Goal: Information Seeking & Learning: Learn about a topic

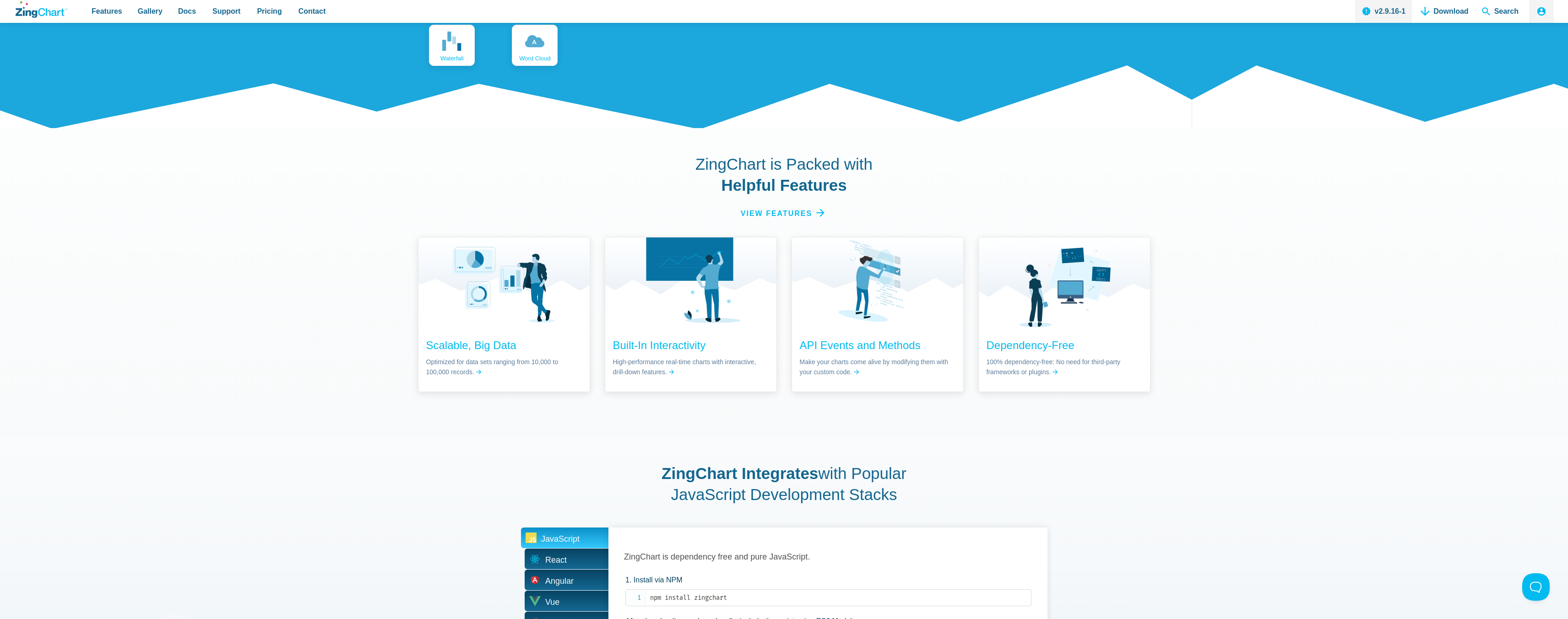
scroll to position [1511, 0]
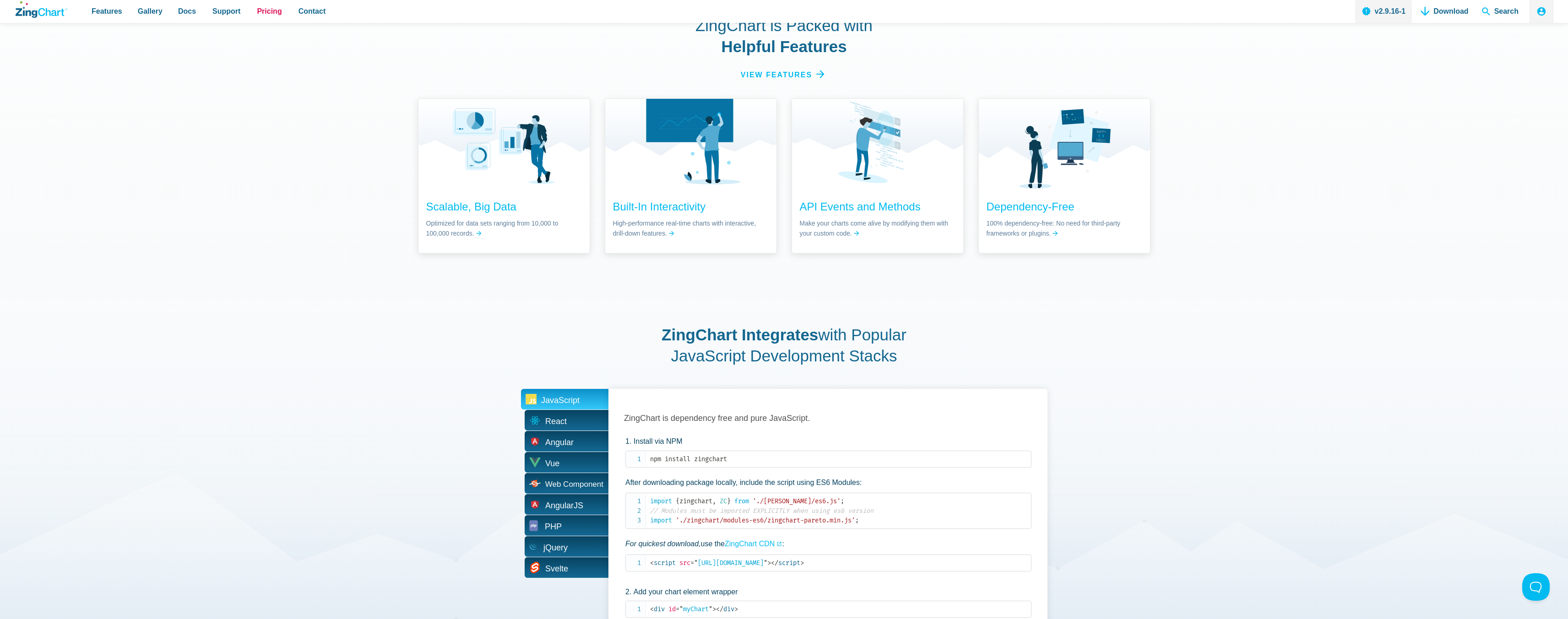
click at [269, 14] on span "Pricing" at bounding box center [269, 11] width 25 height 13
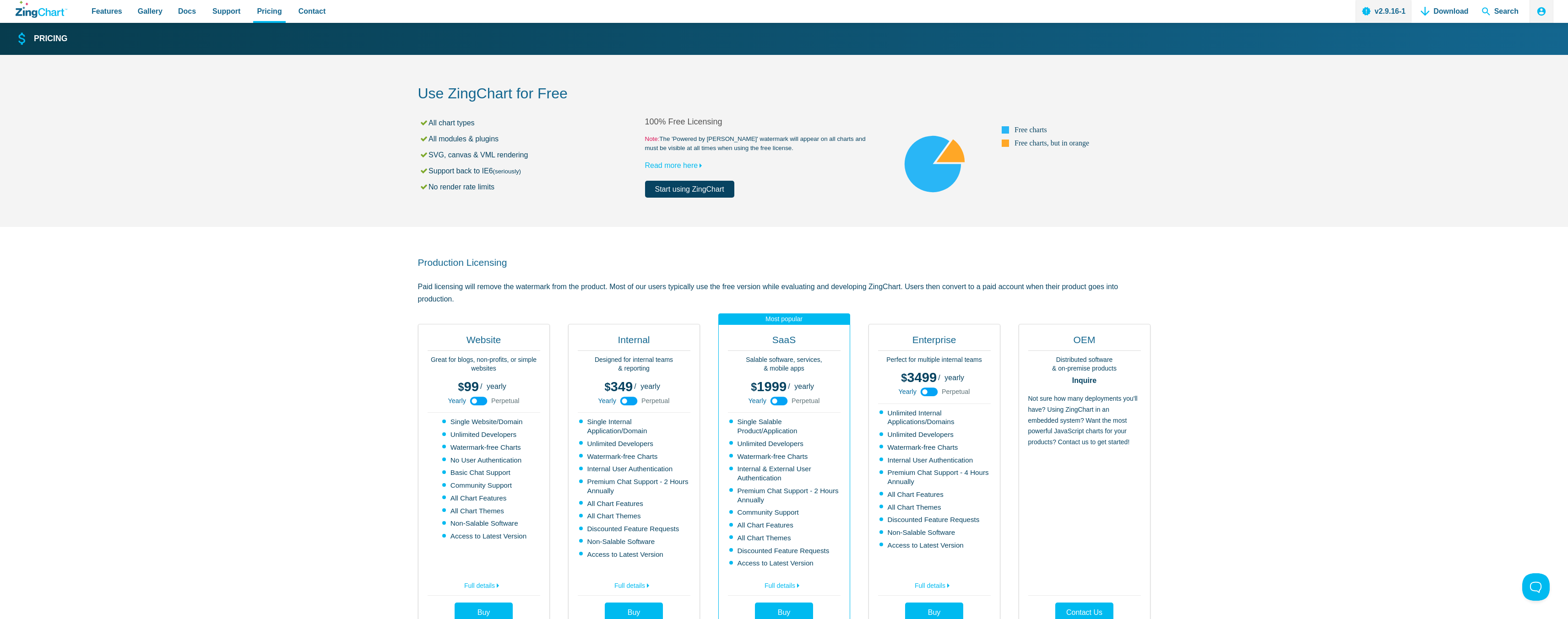
click at [477, 404] on use "App Content" at bounding box center [479, 401] width 18 height 9
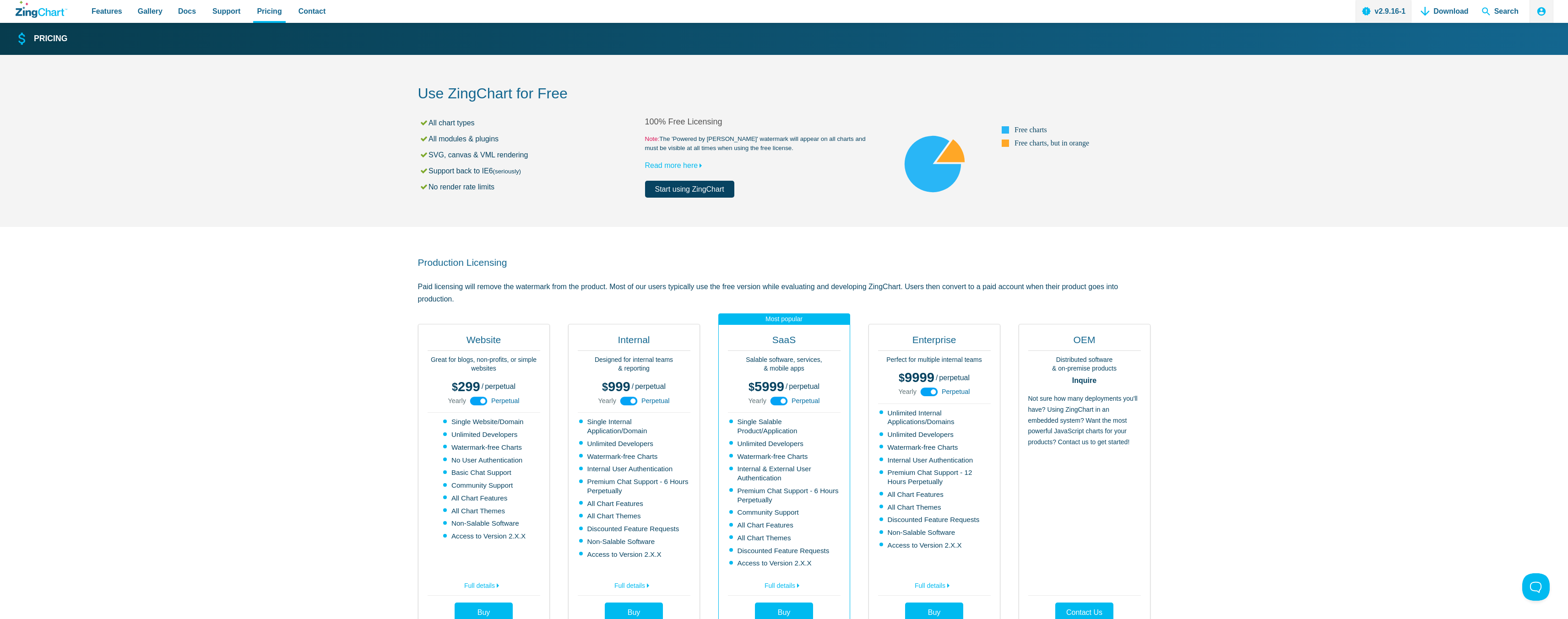
click at [477, 404] on use "App Content" at bounding box center [479, 401] width 18 height 9
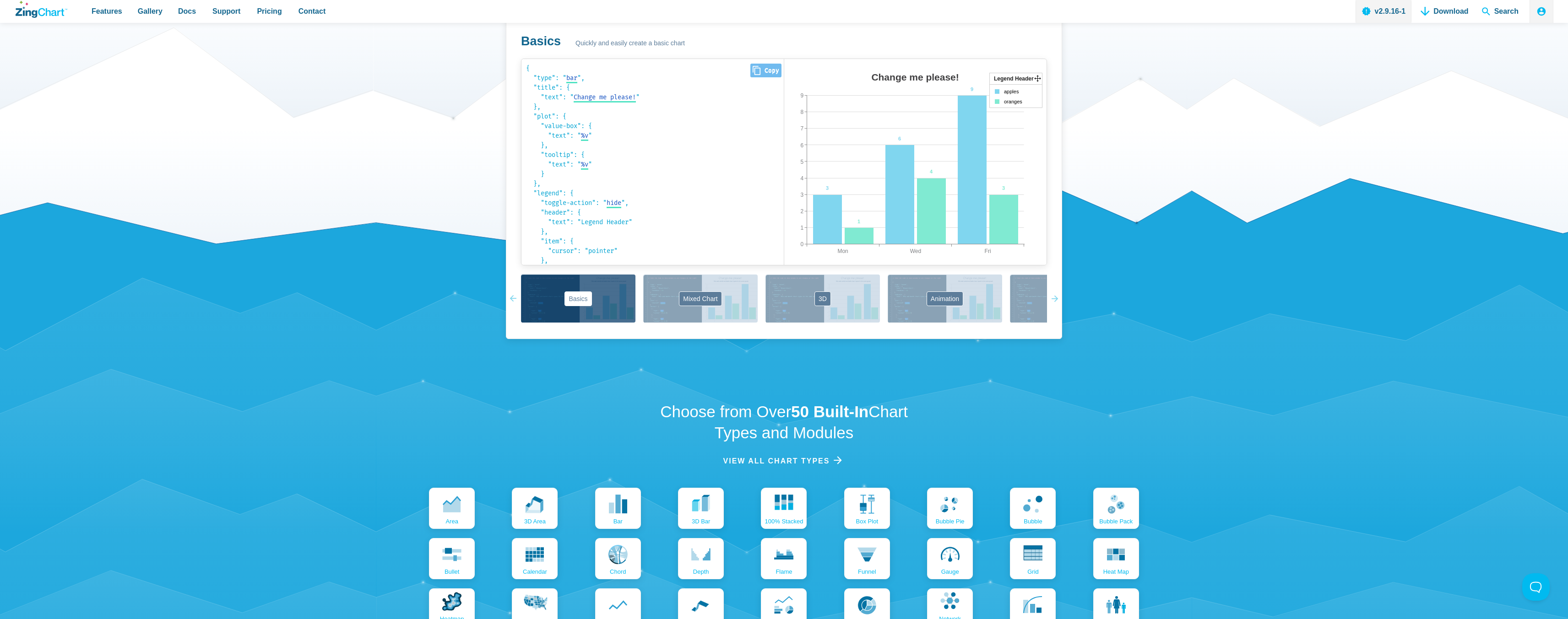
scroll to position [457, 0]
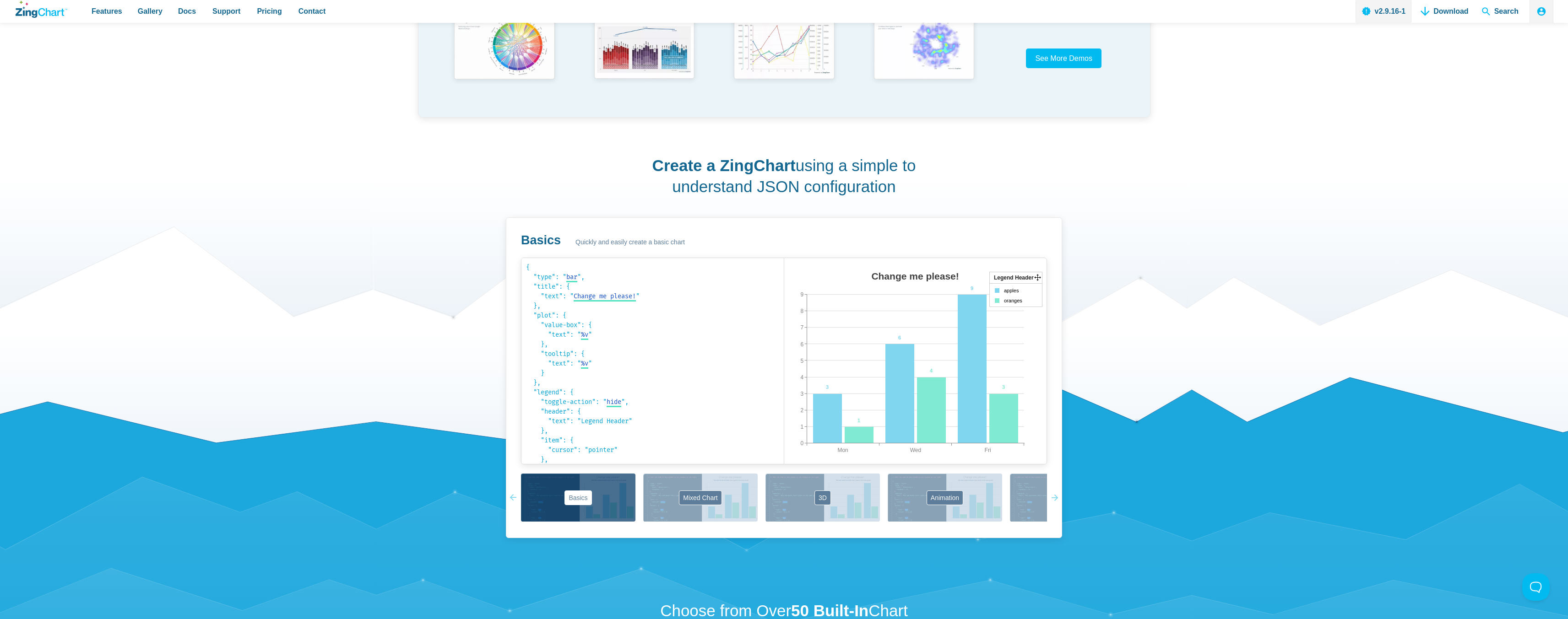
click at [1111, 222] on div "Create a ZingChart using a simple to understand JSON configuration Basics Quick…" at bounding box center [784, 347] width 733 height 435
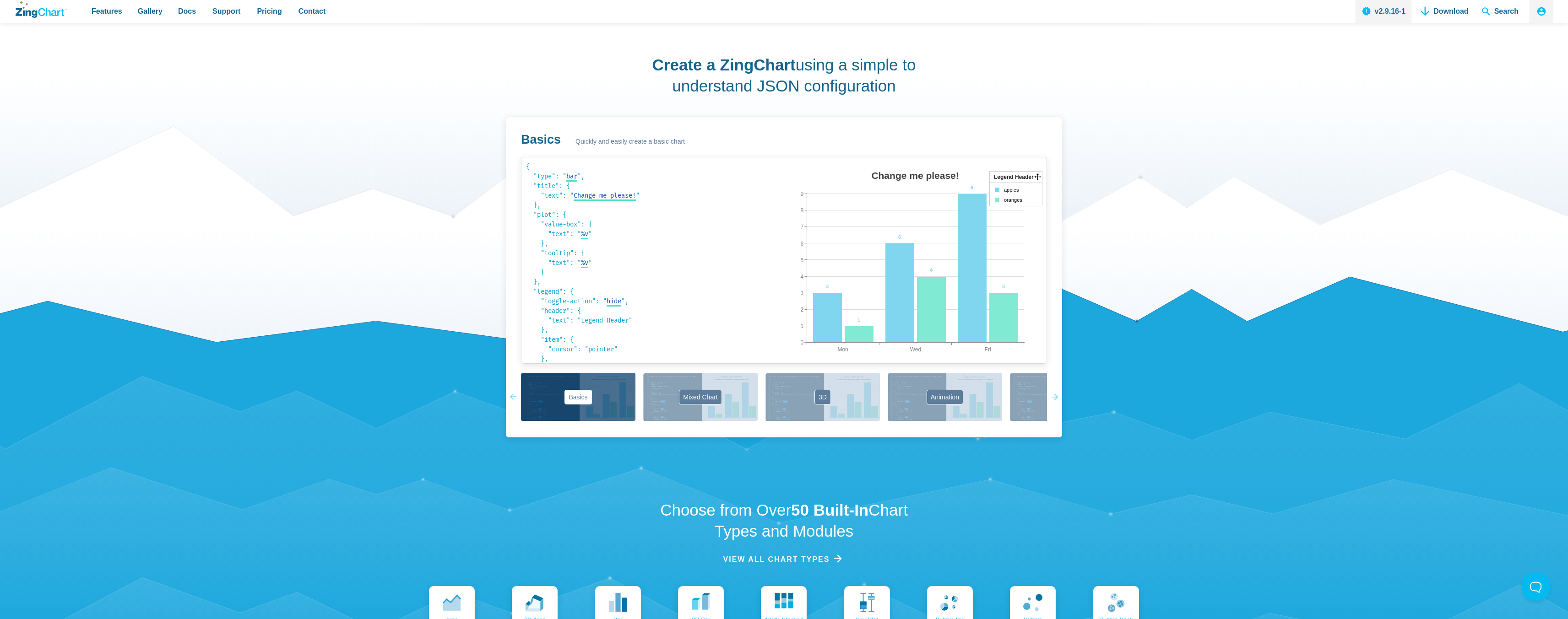
scroll to position [641, 0]
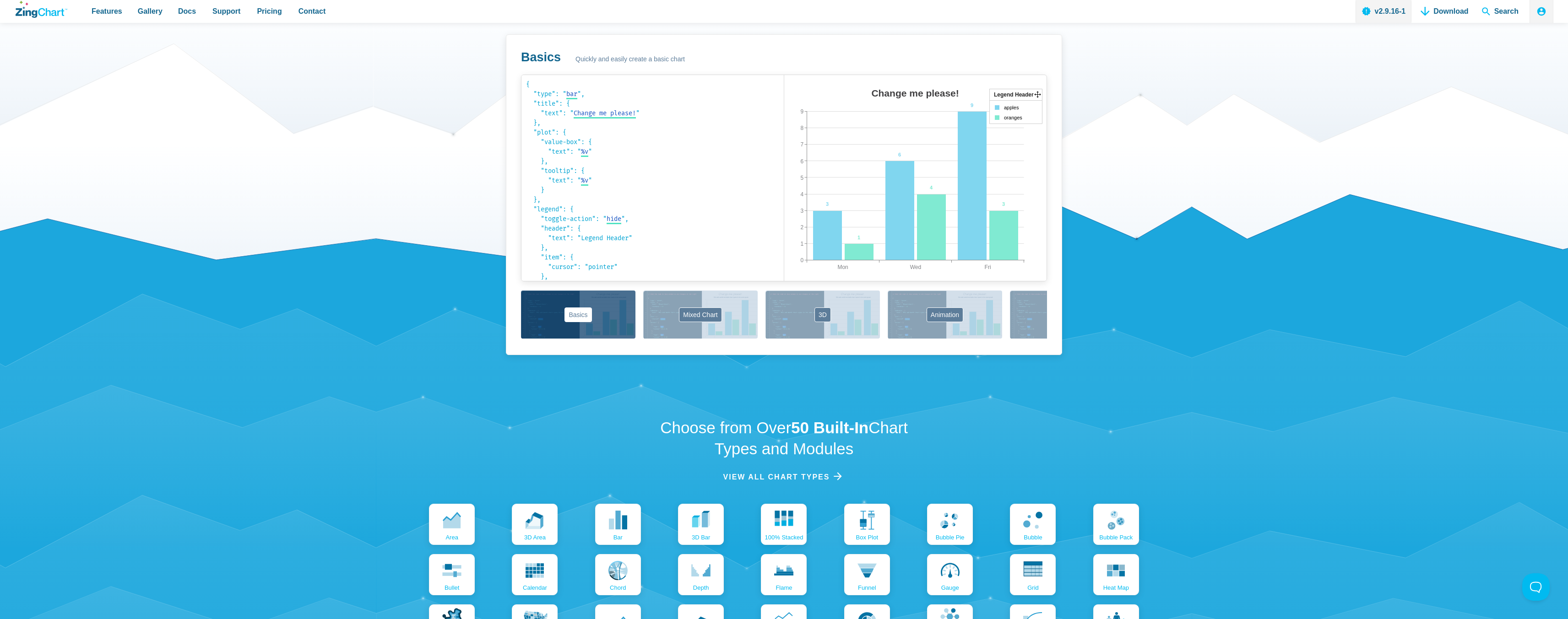
click at [1027, 330] on button "Labels" at bounding box center [1067, 314] width 114 height 48
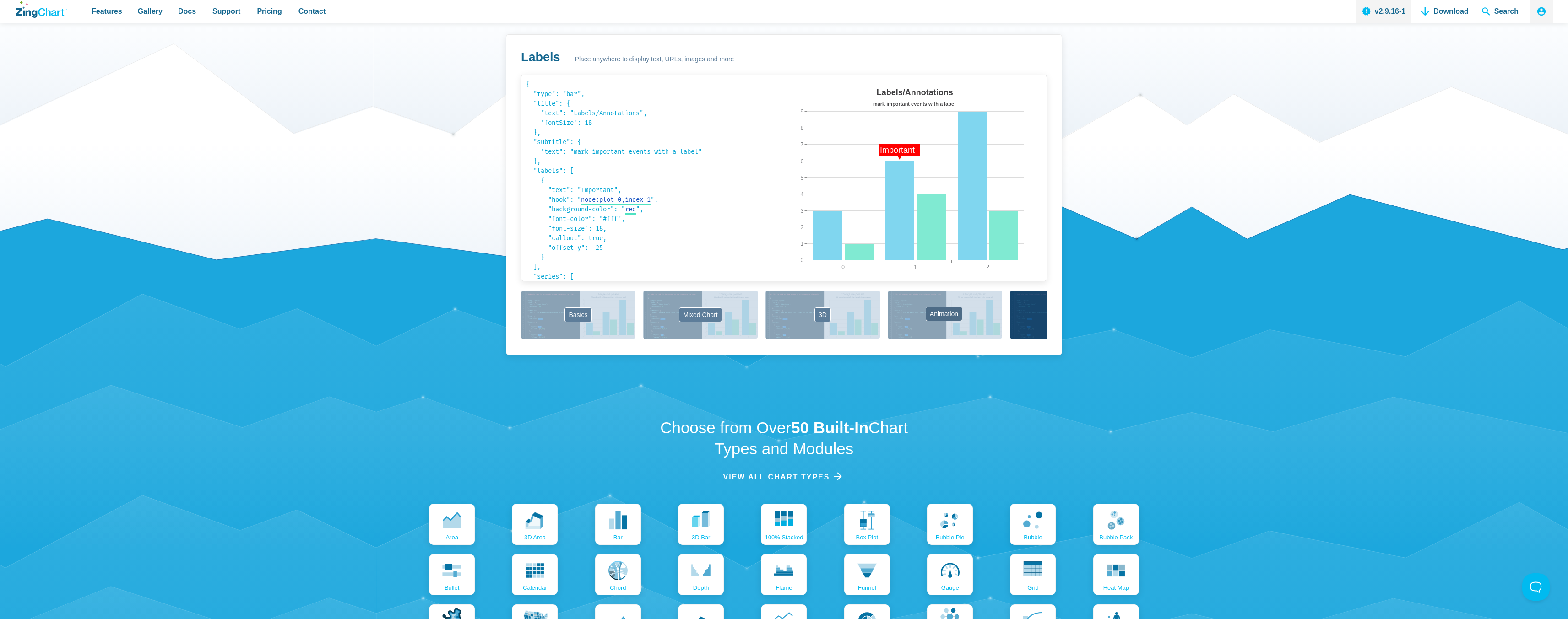
click at [956, 328] on button "Animation" at bounding box center [944, 314] width 114 height 48
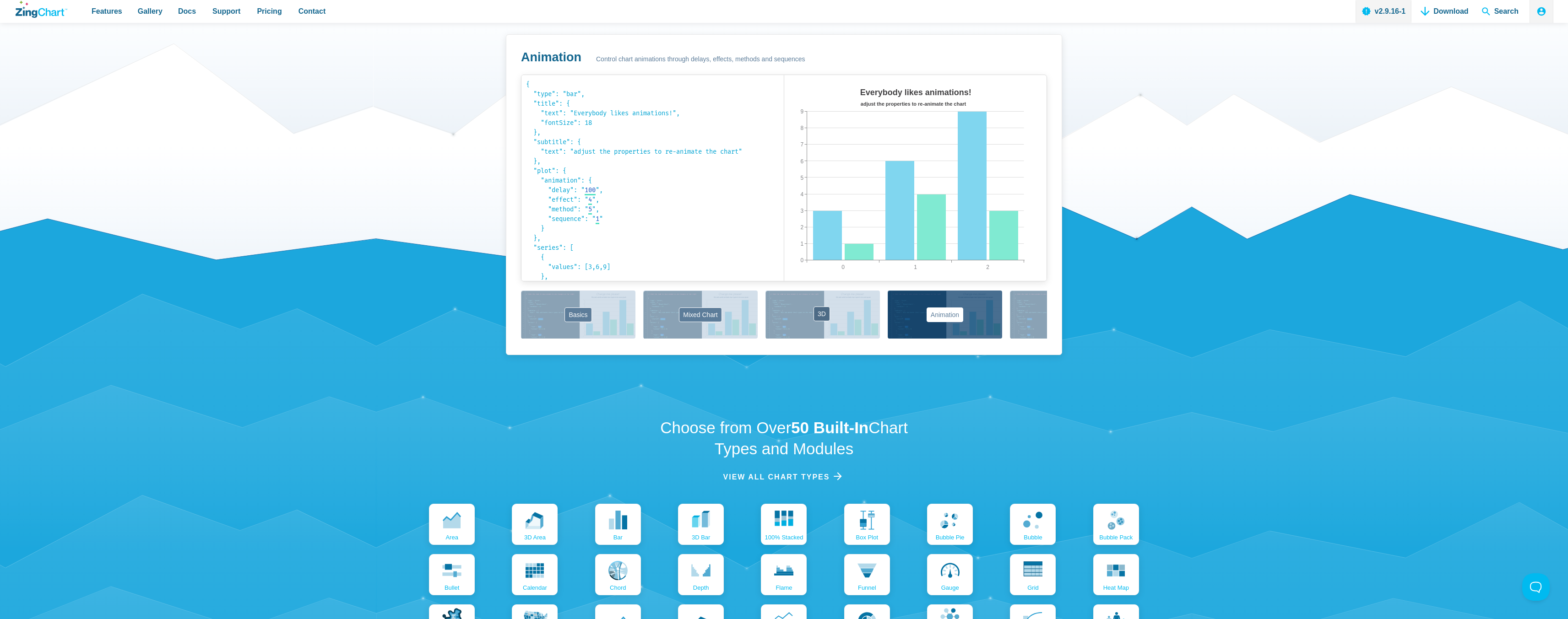
click at [857, 326] on button "3D" at bounding box center [822, 314] width 114 height 48
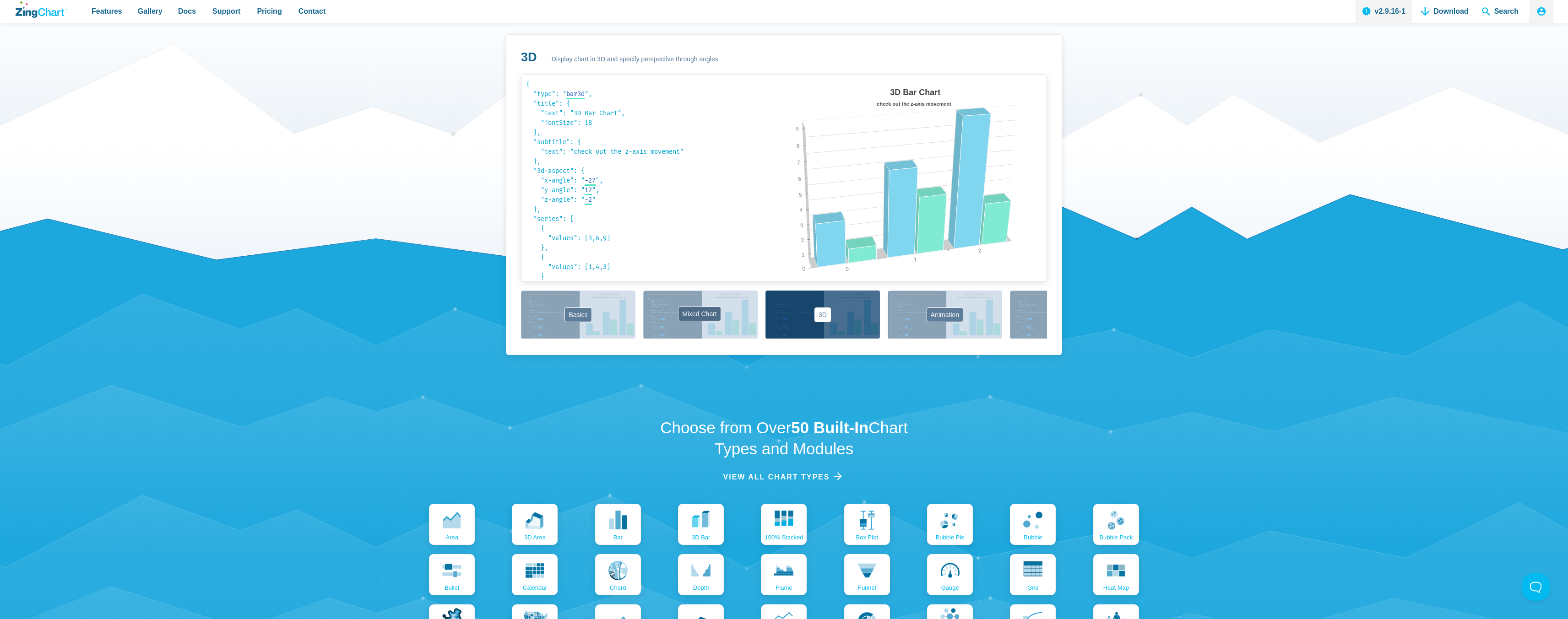
click at [745, 322] on button "Mixed Chart" at bounding box center [700, 314] width 114 height 48
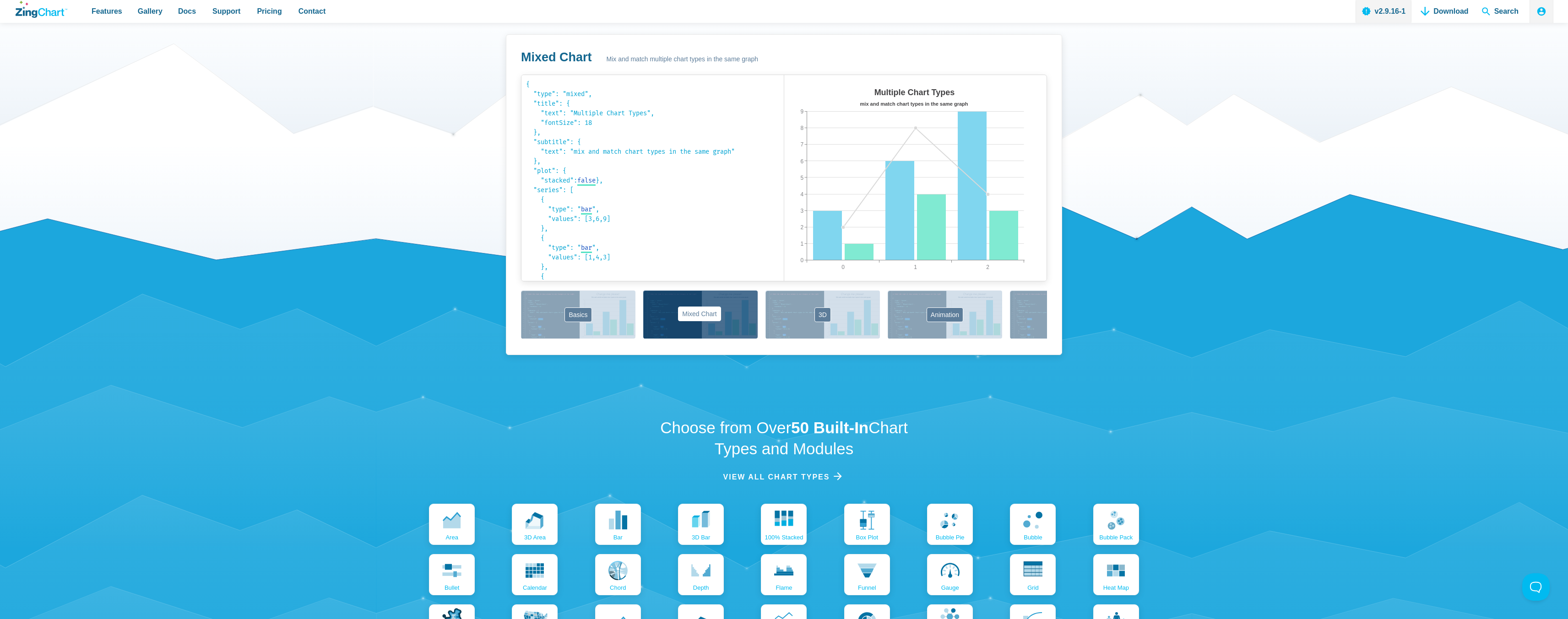
click at [654, 315] on button "Mixed Chart" at bounding box center [700, 314] width 114 height 48
click at [616, 317] on button "Basics" at bounding box center [578, 314] width 114 height 48
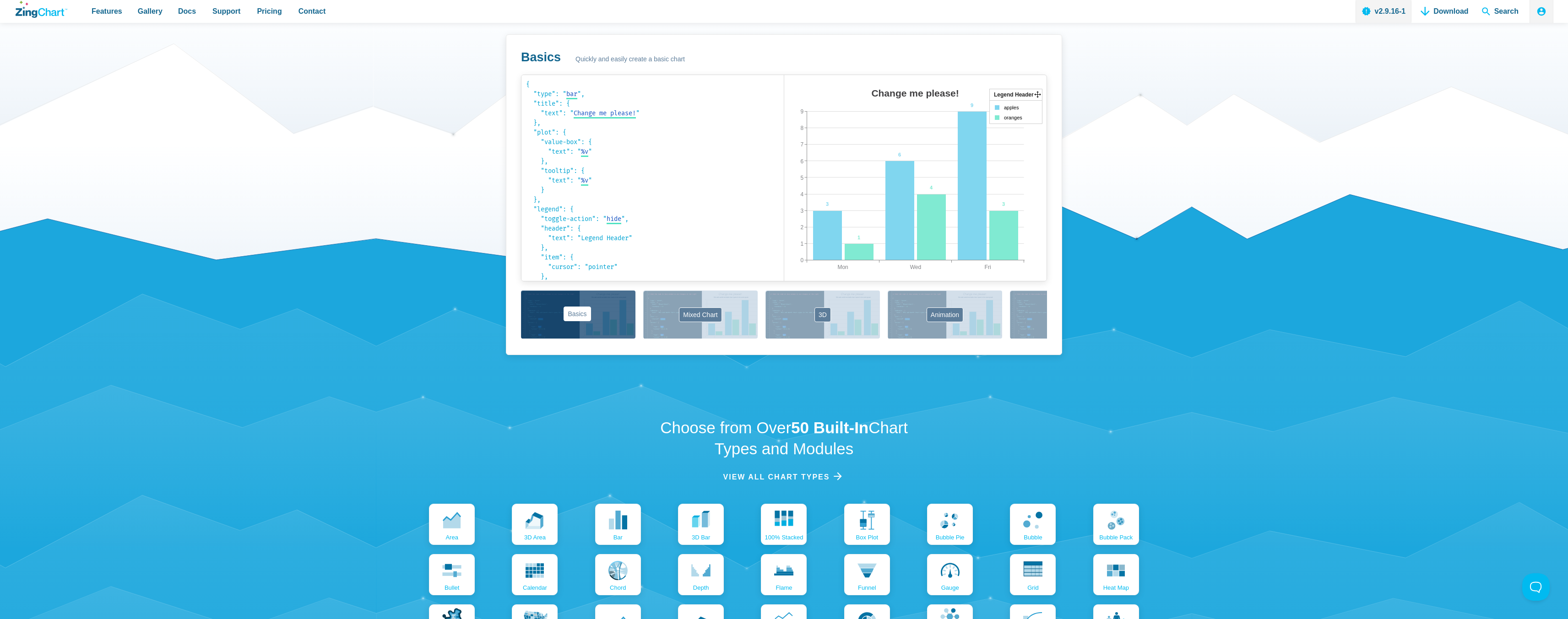
click at [596, 319] on button "Basics" at bounding box center [578, 314] width 114 height 48
click at [944, 302] on div "Basics Mixed Chart 3D Animation Labels Markers Scales Zooming" at bounding box center [784, 315] width 526 height 49
click at [995, 302] on button "Animation" at bounding box center [944, 314] width 114 height 48
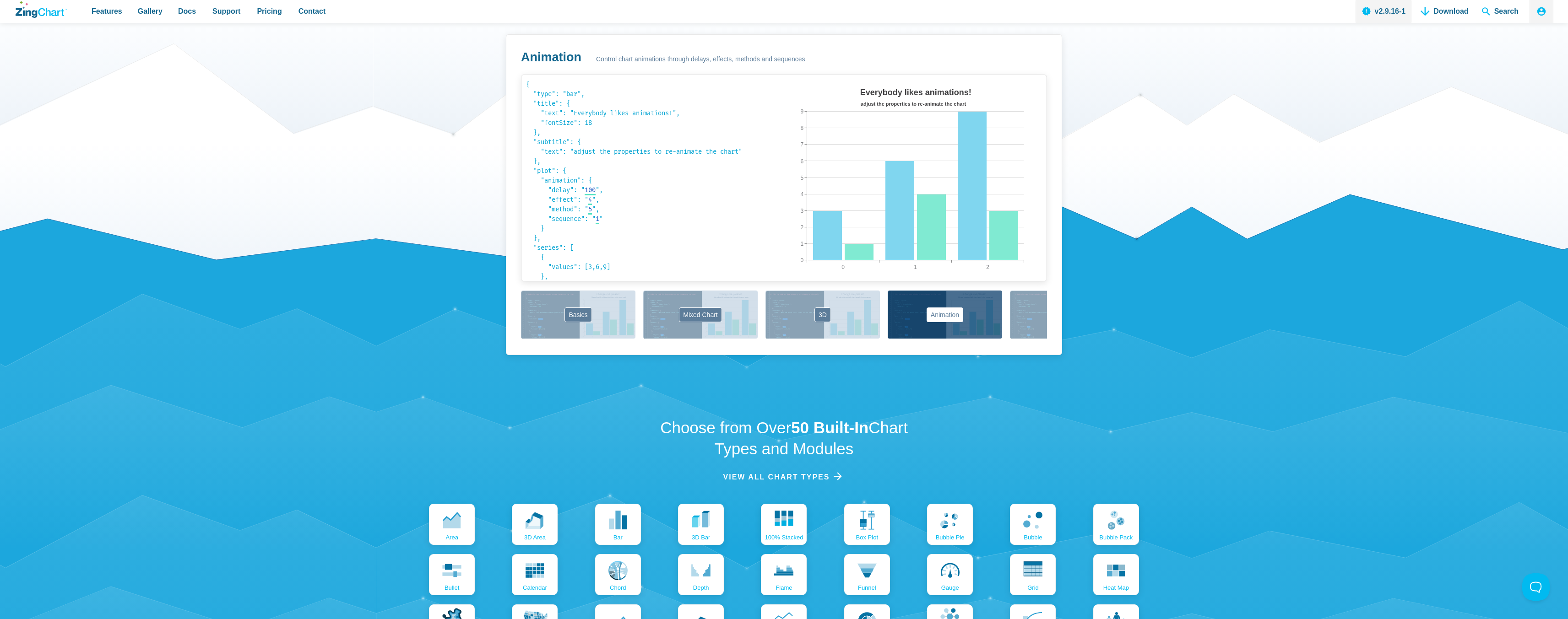
click at [1027, 302] on button "Labels" at bounding box center [1067, 314] width 114 height 48
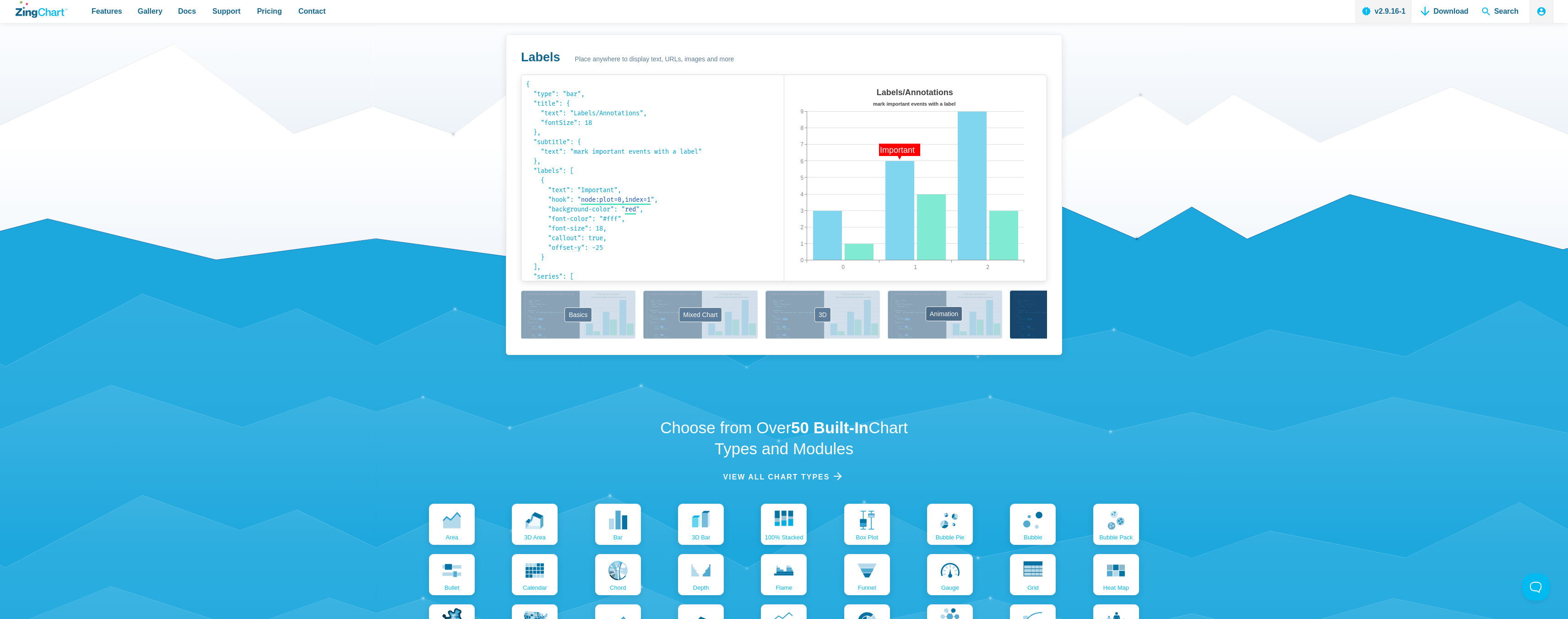
click at [953, 311] on button "Animation" at bounding box center [944, 314] width 114 height 48
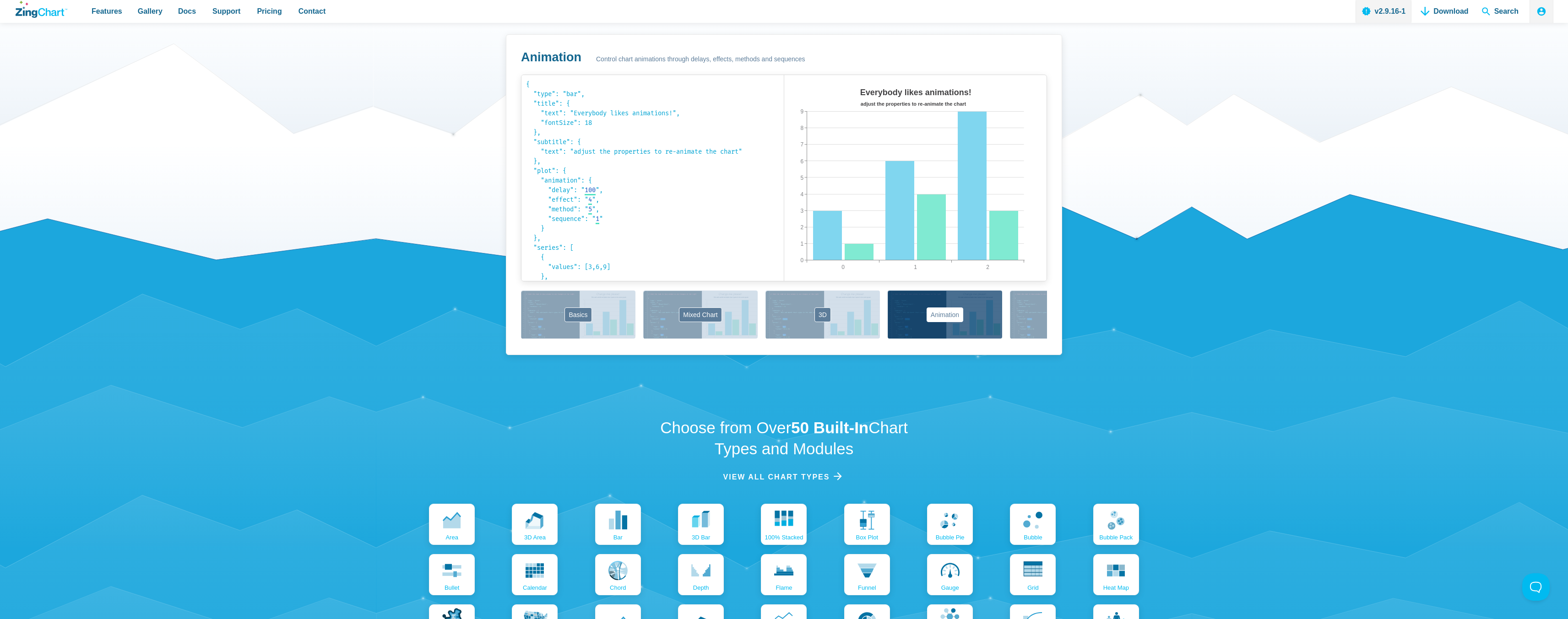
click at [1038, 312] on button "Labels" at bounding box center [1067, 314] width 114 height 48
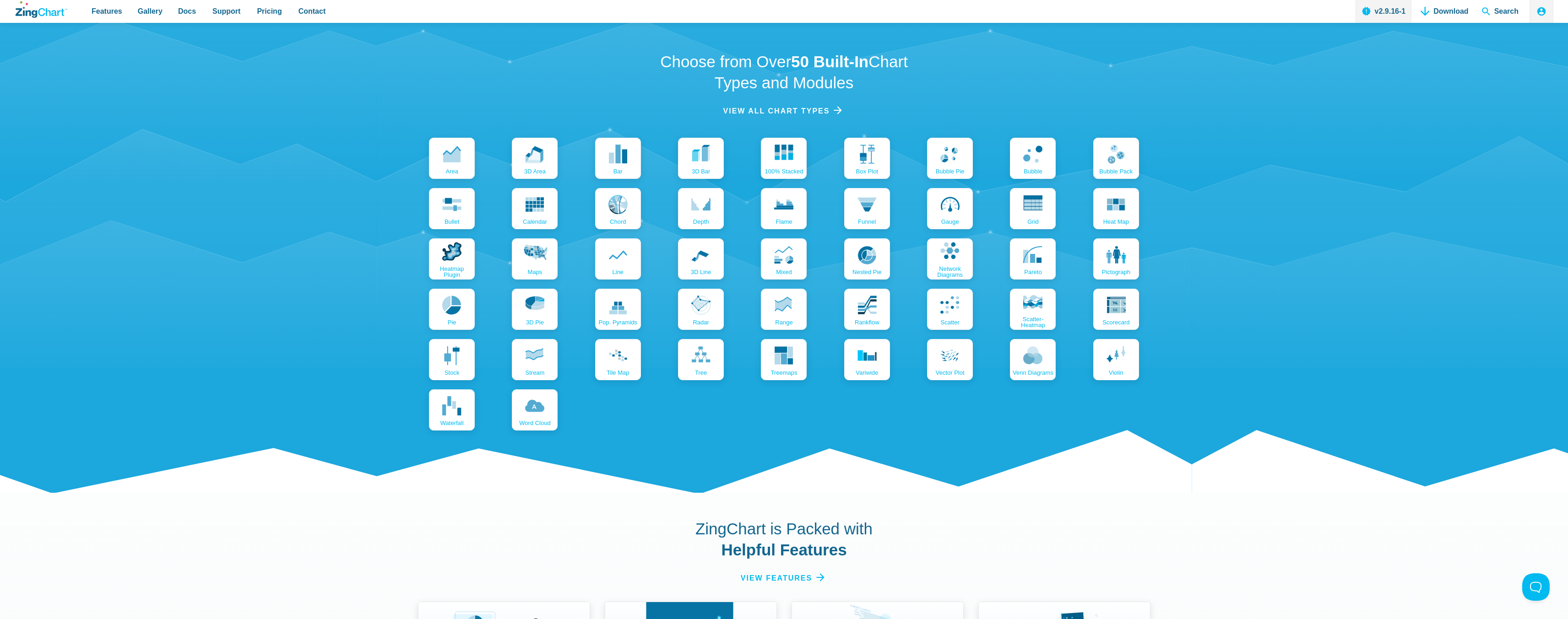
scroll to position [961, 0]
